Goal: Subscribe to service/newsletter

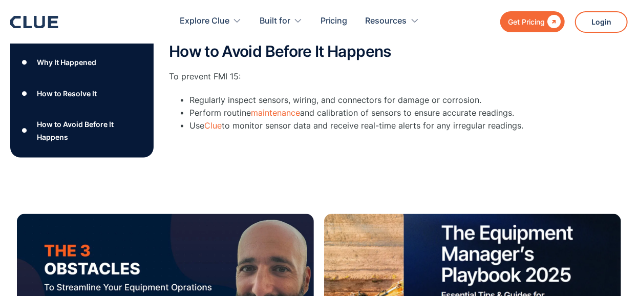
scroll to position [560, 0]
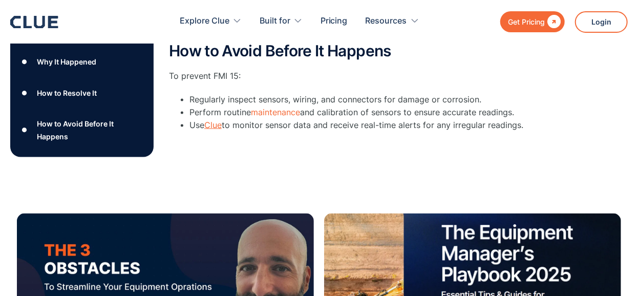
click at [222, 130] on link "Clue" at bounding box center [212, 125] width 17 height 10
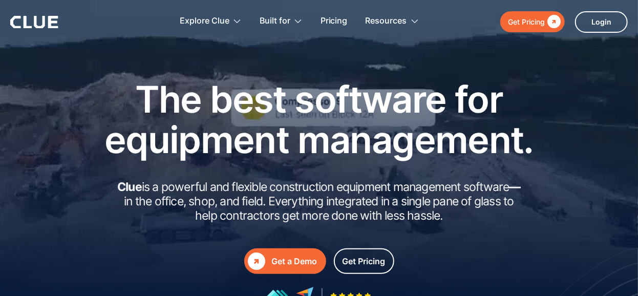
click at [295, 260] on div "Get a Demo" at bounding box center [295, 261] width 46 height 13
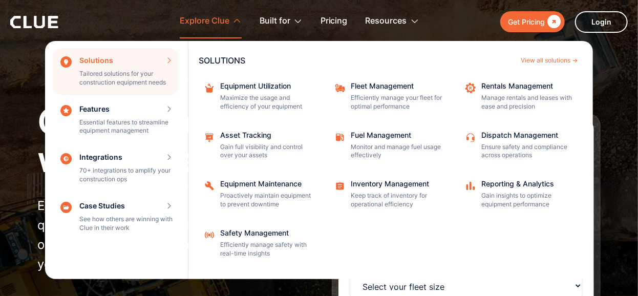
click at [188, 21] on div "Explore Clue" at bounding box center [205, 21] width 50 height 32
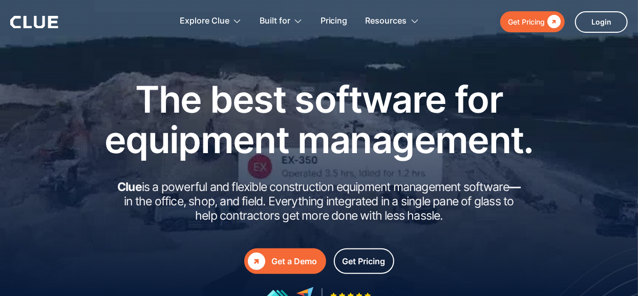
click at [252, 262] on div "" at bounding box center [256, 260] width 17 height 17
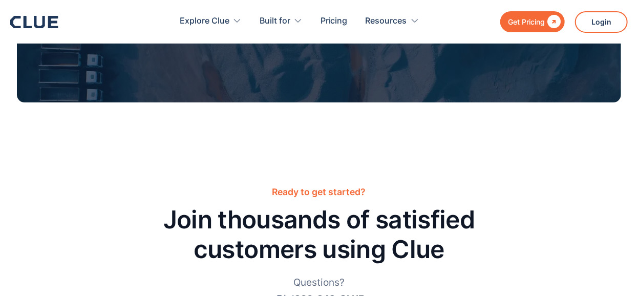
scroll to position [1620, 0]
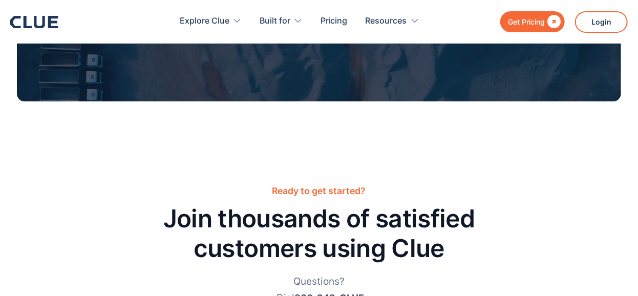
click at [215, 31] on input "Email" at bounding box center [319, 18] width 256 height 26
click at [365, 5] on button "Submit" at bounding box center [406, 18] width 82 height 26
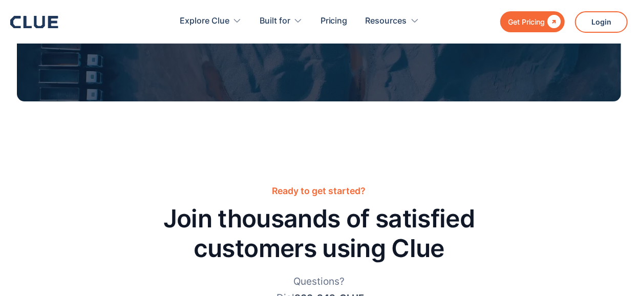
click at [365, 5] on button "Submit" at bounding box center [406, 18] width 82 height 26
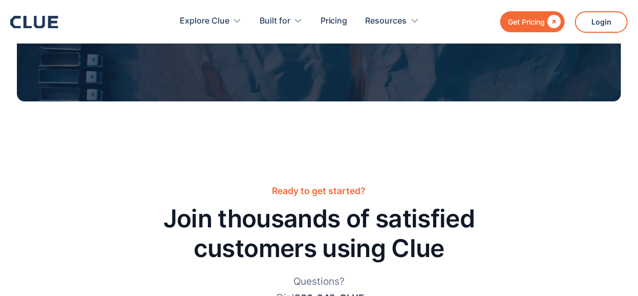
click at [365, 5] on button "Submit" at bounding box center [406, 18] width 82 height 26
click at [303, 16] on input "clmclean902@gmail.com" at bounding box center [319, 4] width 256 height 26
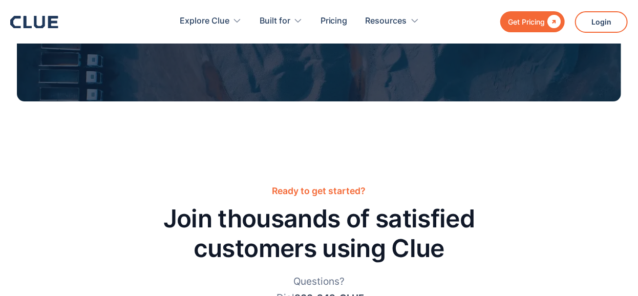
click at [232, 16] on input "cl.mcclean@outlook.com" at bounding box center [319, 4] width 256 height 26
type input "cl.mclean@outlook.com"
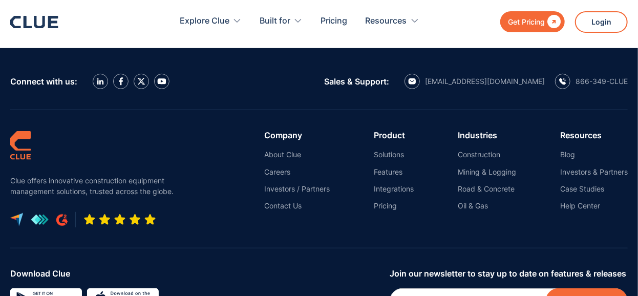
scroll to position [1999, 0]
